Goal: Transaction & Acquisition: Subscribe to service/newsletter

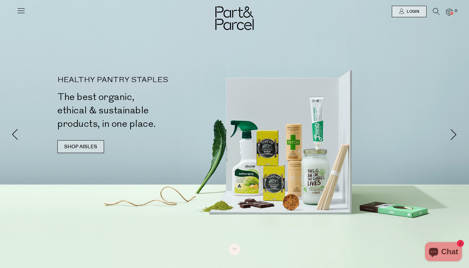
click at [87, 148] on link "SHOP AISLES" at bounding box center [80, 146] width 47 height 13
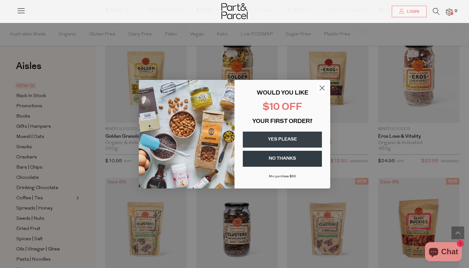
scroll to position [1169, 0]
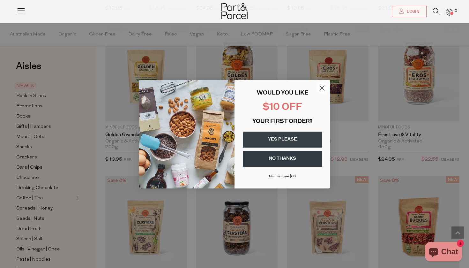
click at [287, 139] on button "YES PLEASE" at bounding box center [282, 139] width 79 height 16
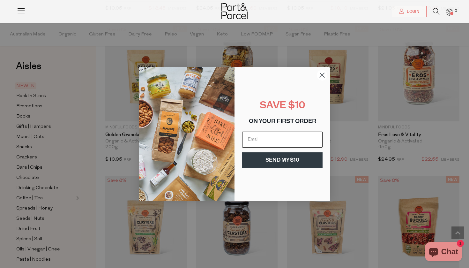
click at [280, 144] on input "Email" at bounding box center [282, 139] width 80 height 16
type input "E"
type input "ellabamber3@gmail.com"
click at [292, 158] on button "SEND MY $10" at bounding box center [282, 160] width 80 height 16
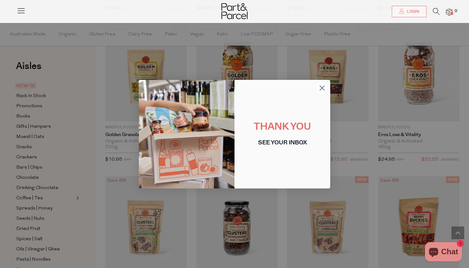
click at [319, 85] on circle "Close dialog" at bounding box center [322, 87] width 11 height 11
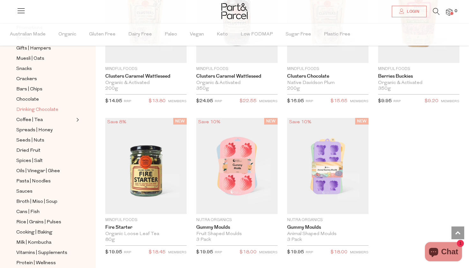
scroll to position [77, 0]
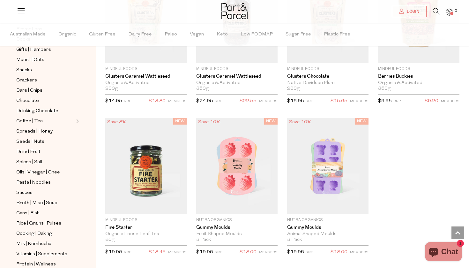
click at [43, 117] on ul "NEW IN Back In Stock Promotions Books Gifts | Hampers Muesli | Oats Snacks Crac…" at bounding box center [48, 167] width 68 height 324
click at [44, 120] on link "Coffee | Tea" at bounding box center [45, 121] width 58 height 8
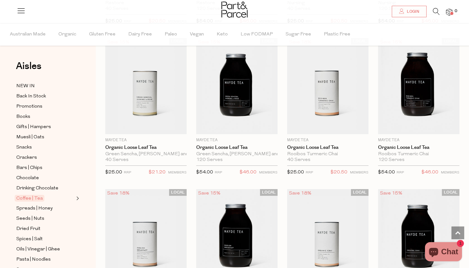
scroll to position [1850, 0]
